Goal: Information Seeking & Learning: Learn about a topic

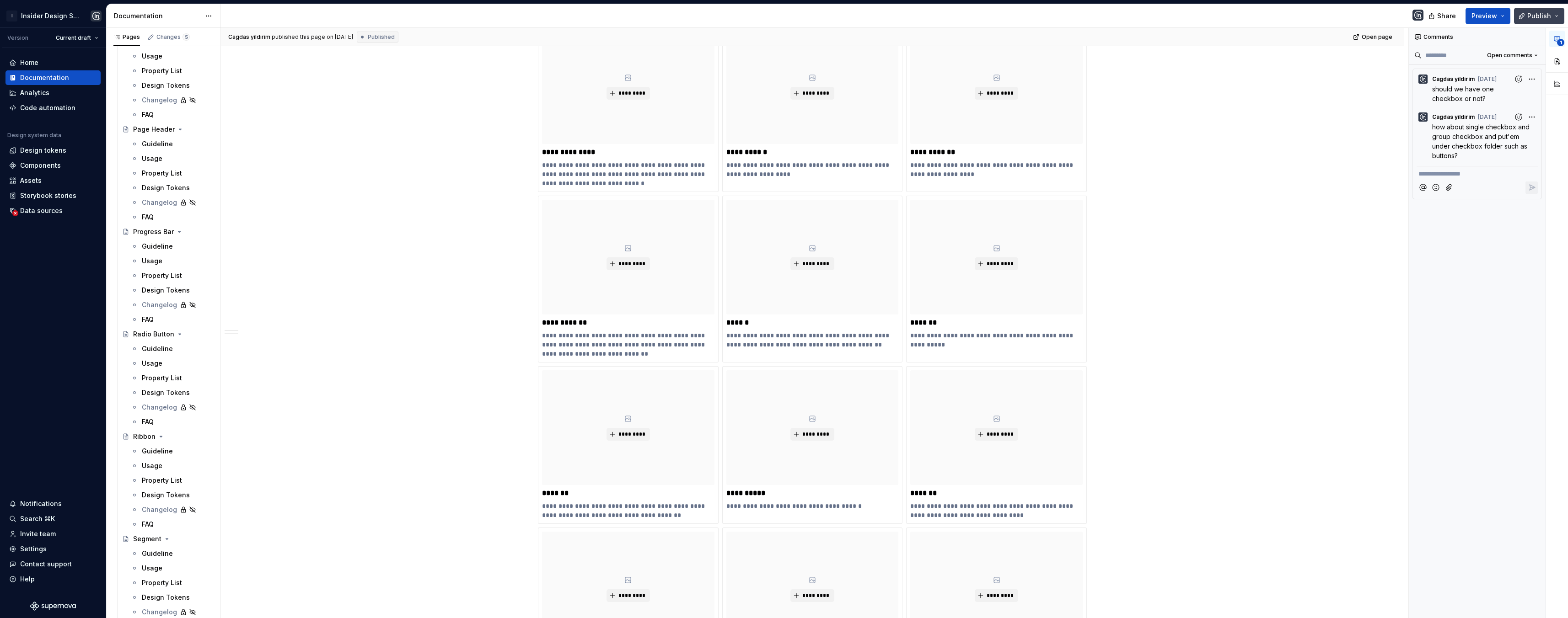
scroll to position [134, 0]
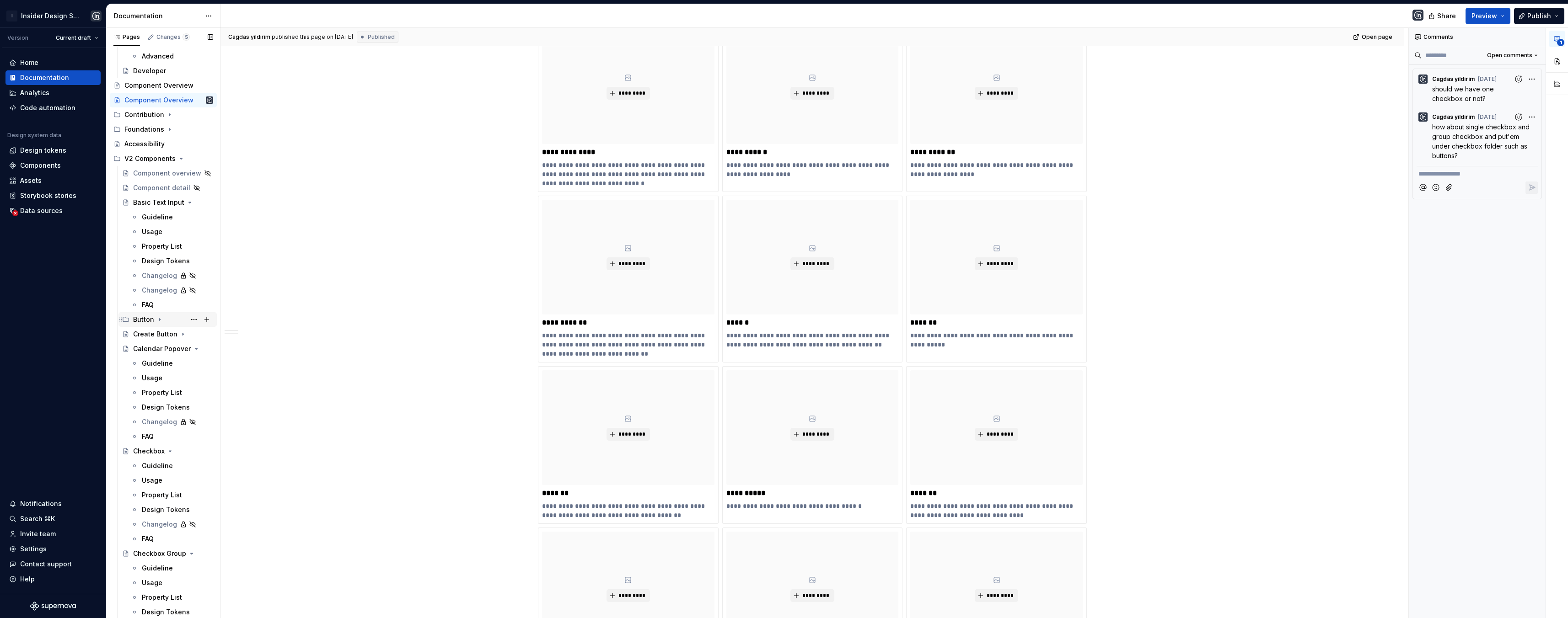
click at [158, 318] on icon "Page tree" at bounding box center [159, 319] width 7 height 7
click at [154, 448] on div "Guideline" at bounding box center [166, 451] width 31 height 9
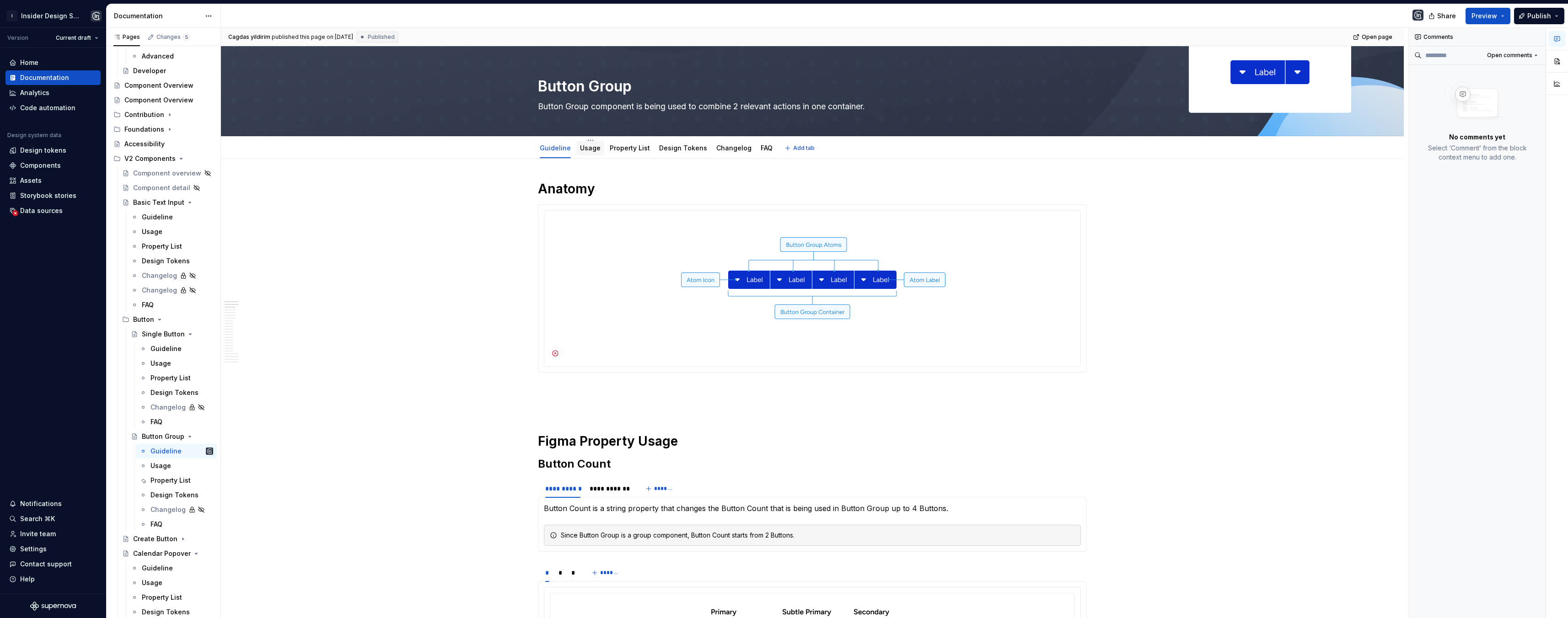
click at [584, 148] on link "Usage" at bounding box center [590, 148] width 21 height 8
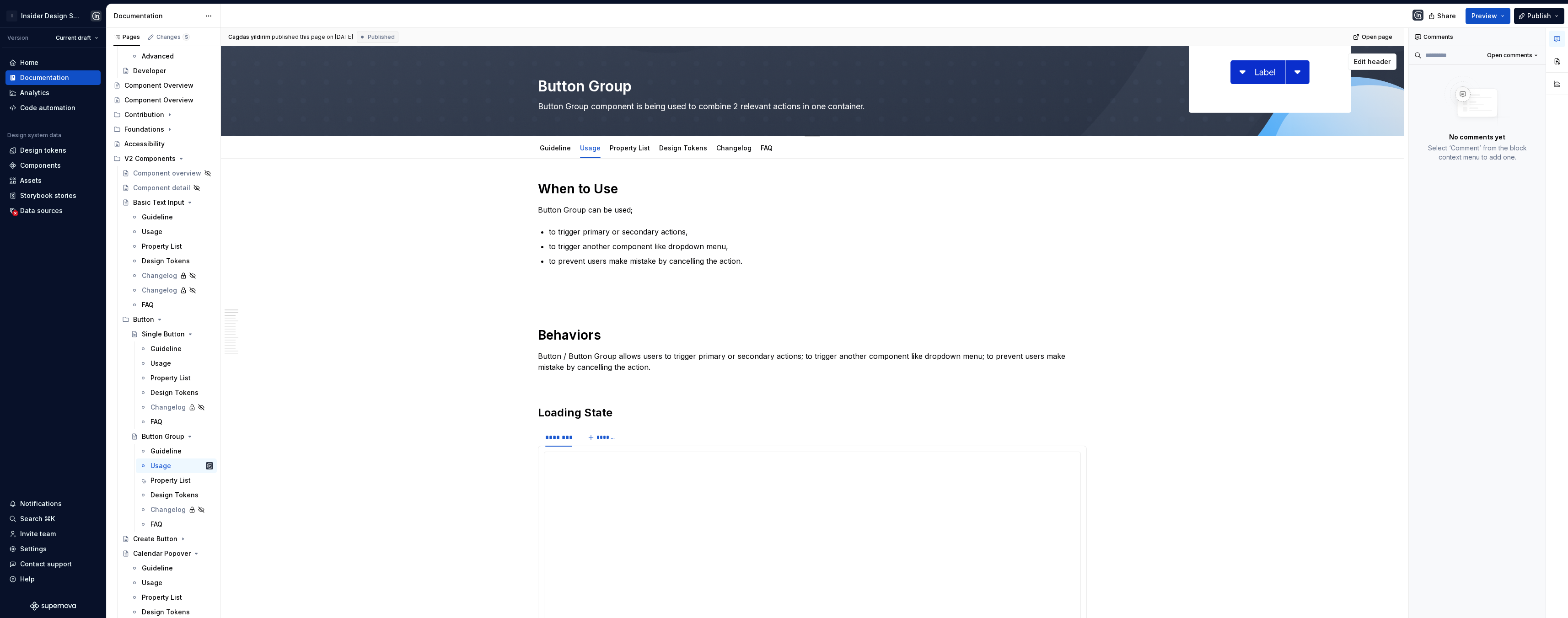
drag, startPoint x: 155, startPoint y: 100, endPoint x: 240, endPoint y: 106, distance: 85.2
click at [155, 100] on div "Component Overview" at bounding box center [158, 100] width 69 height 9
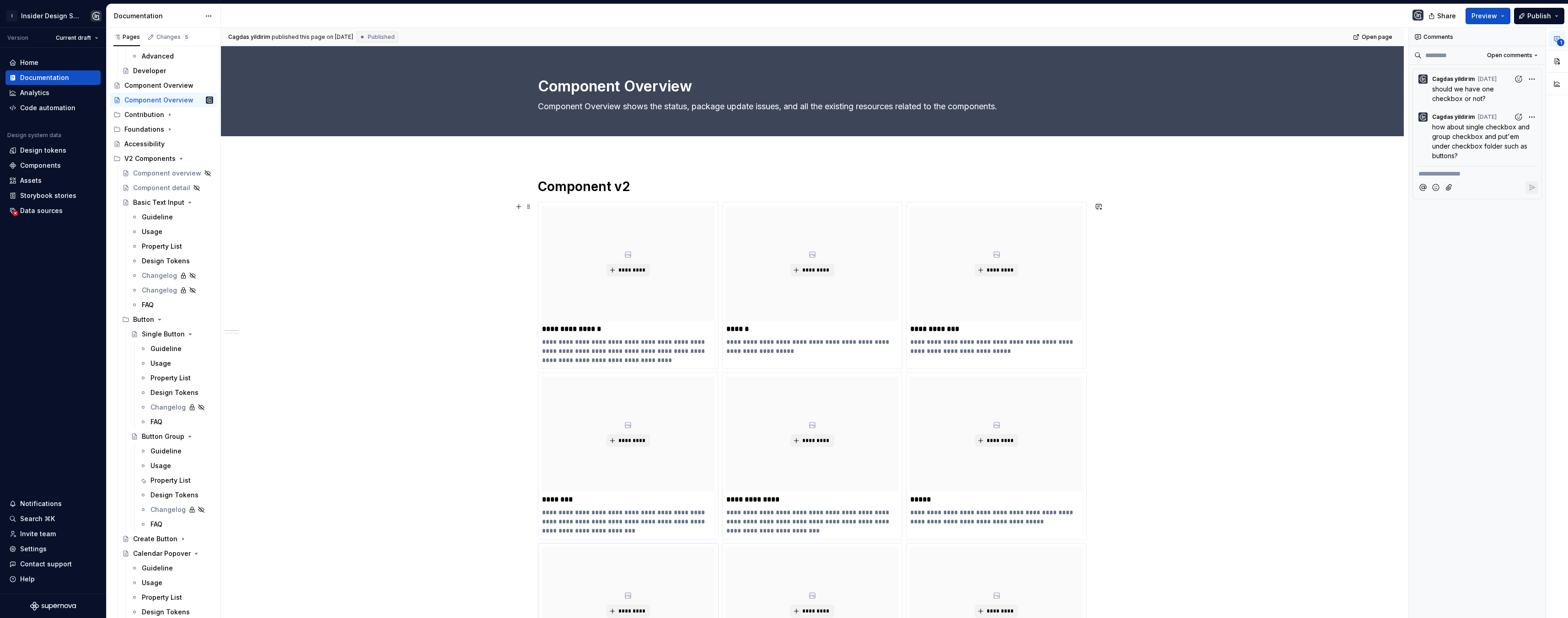
type textarea "*"
